Goal: Register for event/course

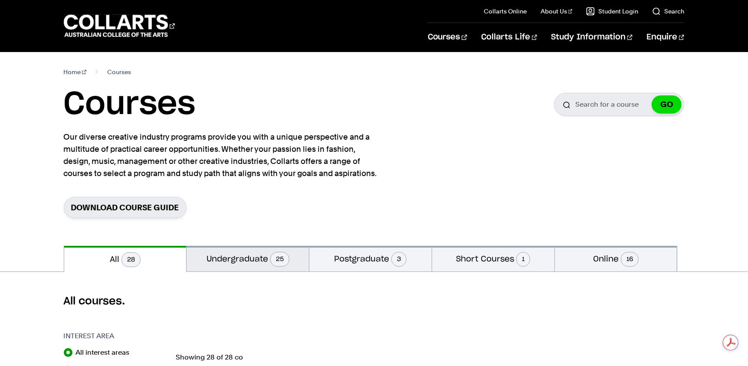
click at [239, 260] on button "Undergraduate 25" at bounding box center [248, 259] width 122 height 26
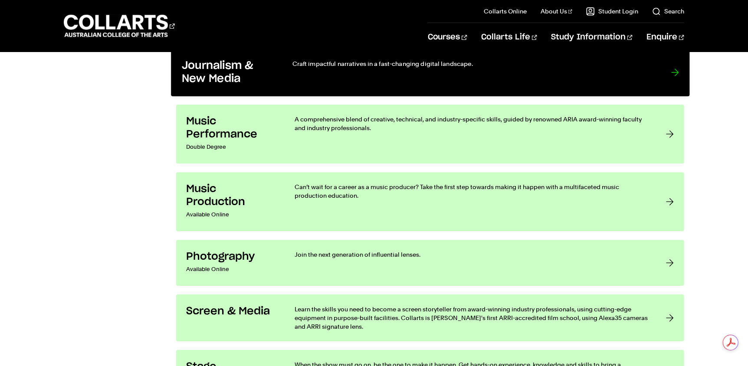
scroll to position [1475, 0]
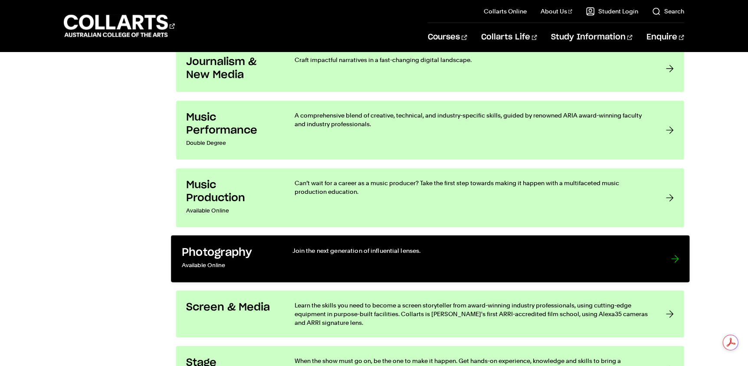
click at [268, 250] on h3 "Photography" at bounding box center [227, 252] width 93 height 13
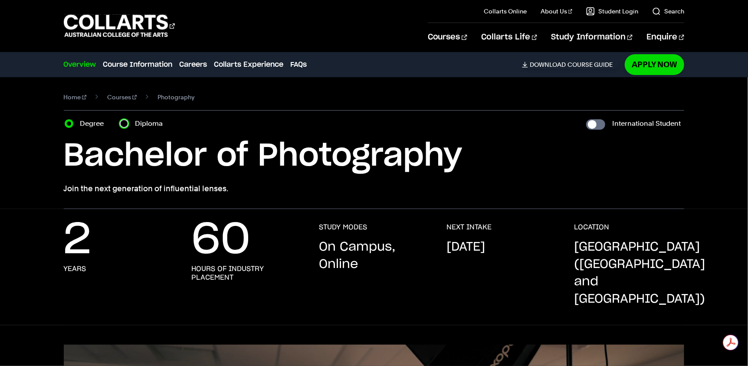
click at [125, 125] on input "Diploma" at bounding box center [124, 123] width 9 height 9
radio input "true"
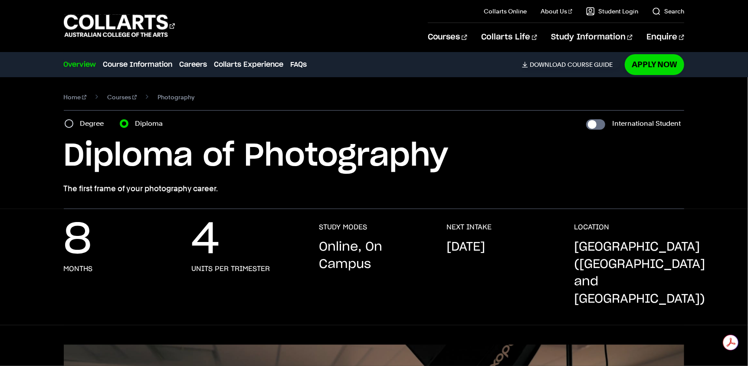
click at [65, 121] on div "Degree" at bounding box center [87, 124] width 45 height 12
click at [71, 125] on input "Degree" at bounding box center [69, 123] width 9 height 9
radio input "true"
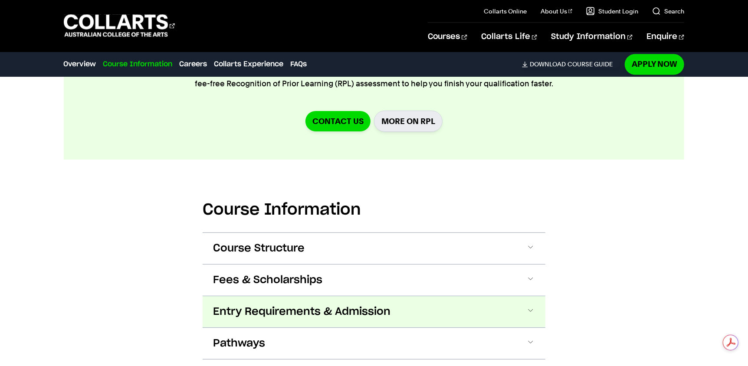
click at [277, 305] on span "Entry Requirements & Admission" at bounding box center [301, 312] width 177 height 14
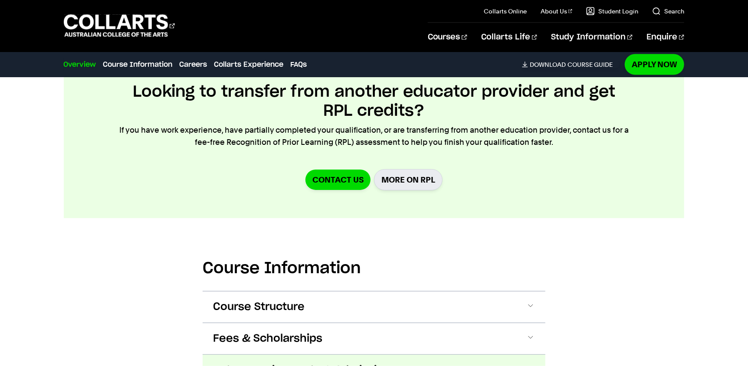
scroll to position [894, 0]
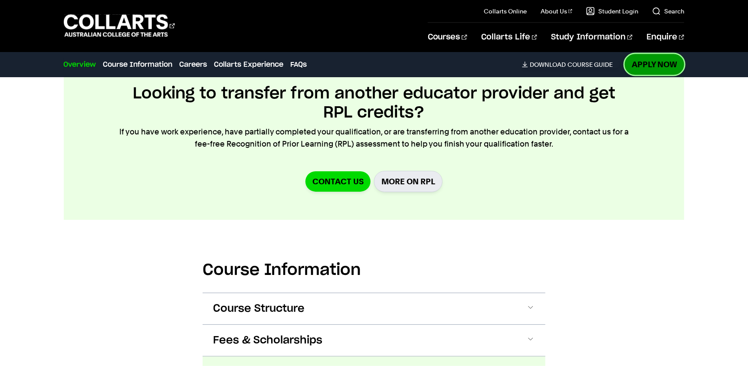
click at [651, 66] on link "Apply Now" at bounding box center [654, 64] width 59 height 20
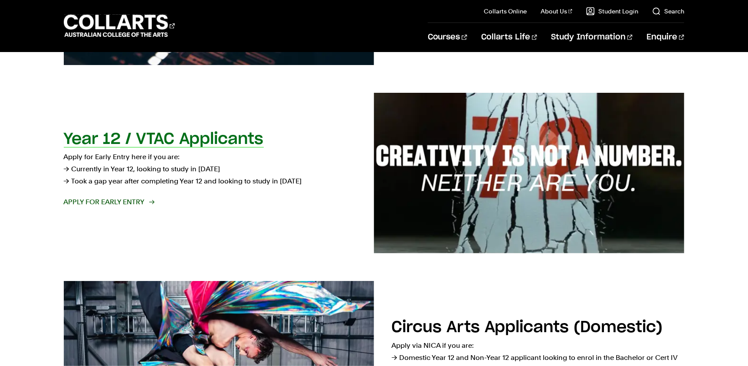
scroll to position [304, 0]
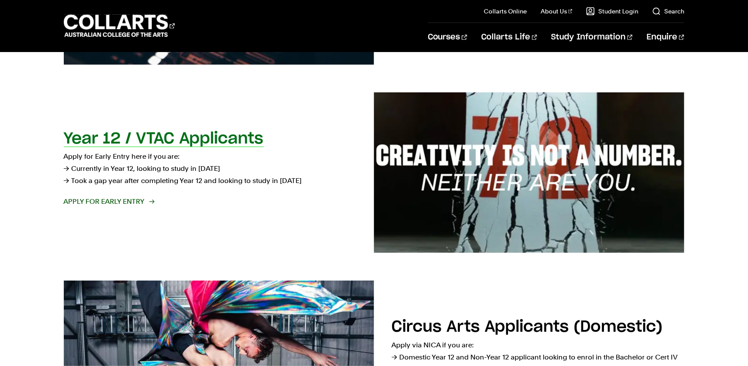
click at [126, 204] on span "Apply for Early Entry" at bounding box center [109, 202] width 90 height 12
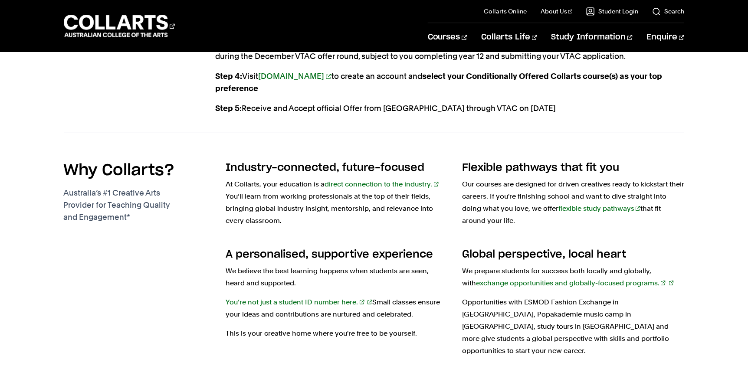
scroll to position [998, 0]
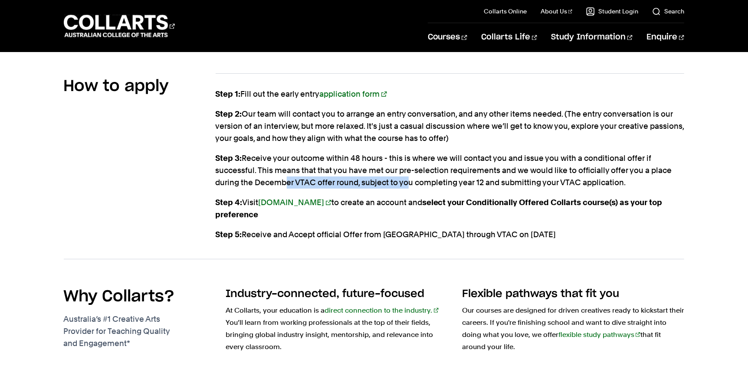
drag, startPoint x: 311, startPoint y: 171, endPoint x: 401, endPoint y: 173, distance: 89.4
click at [401, 173] on p "Step 3: Receive your outcome within 48 hours - this is where we will contact yo…" at bounding box center [450, 170] width 469 height 36
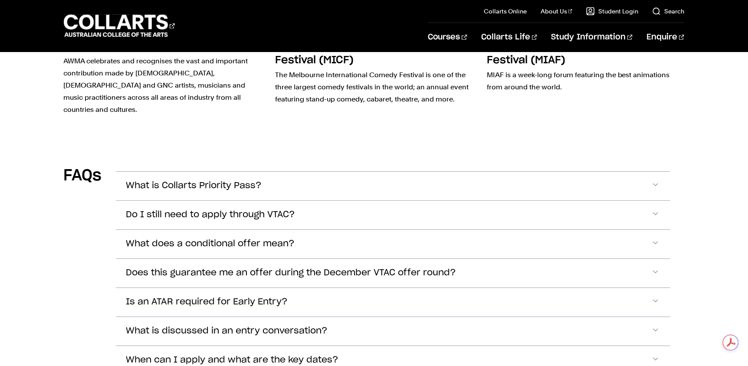
scroll to position [2473, 0]
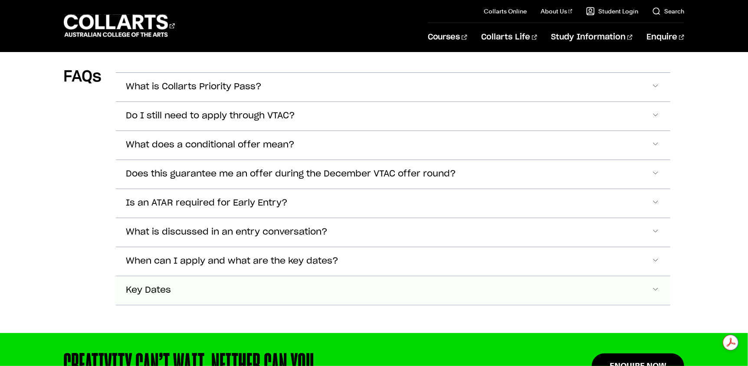
click at [180, 276] on button "Key Dates" at bounding box center [393, 290] width 555 height 29
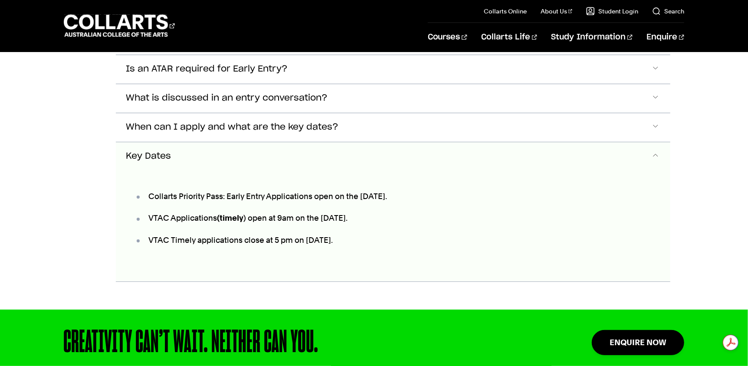
scroll to position [2396, 0]
